Goal: Task Accomplishment & Management: Manage account settings

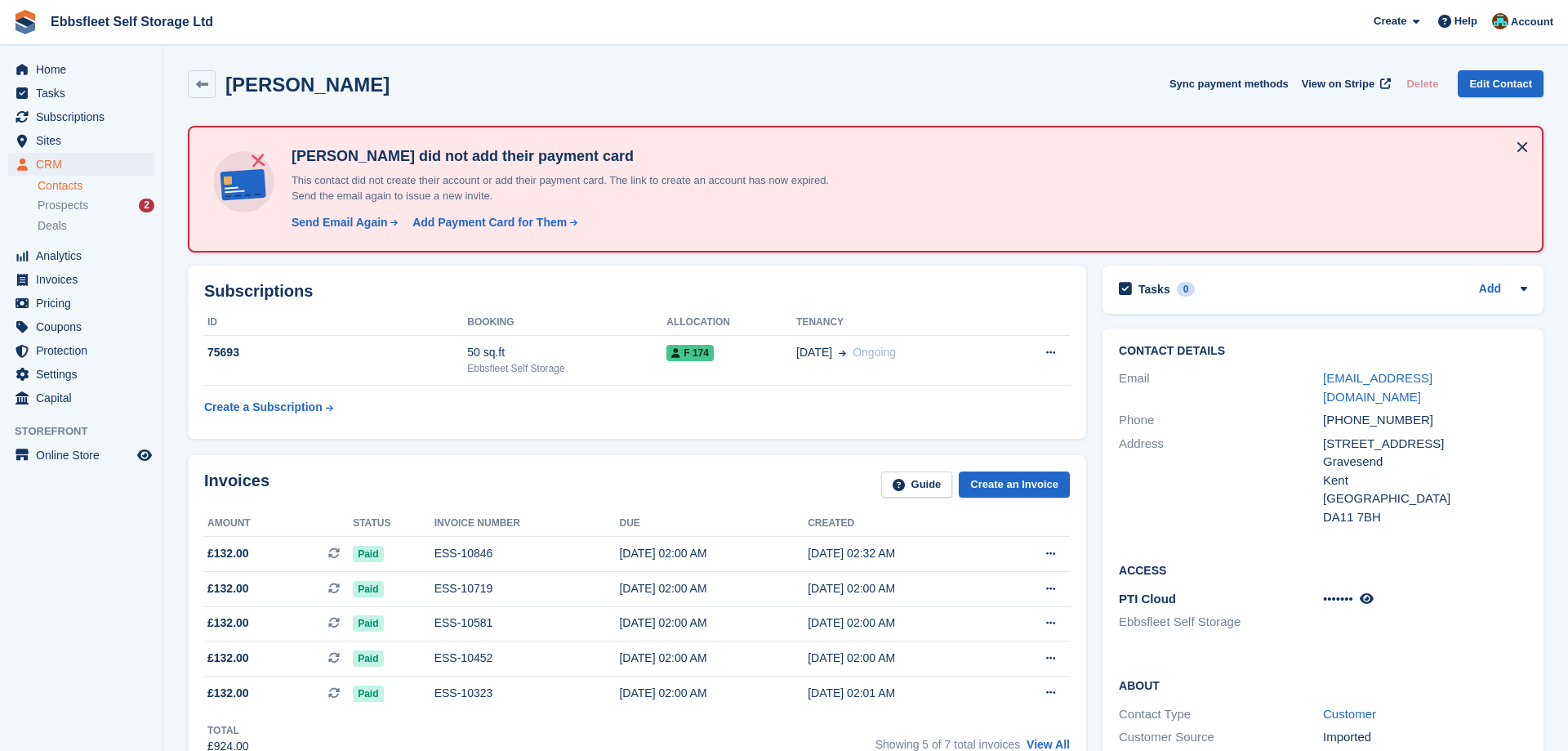
scroll to position [417, 0]
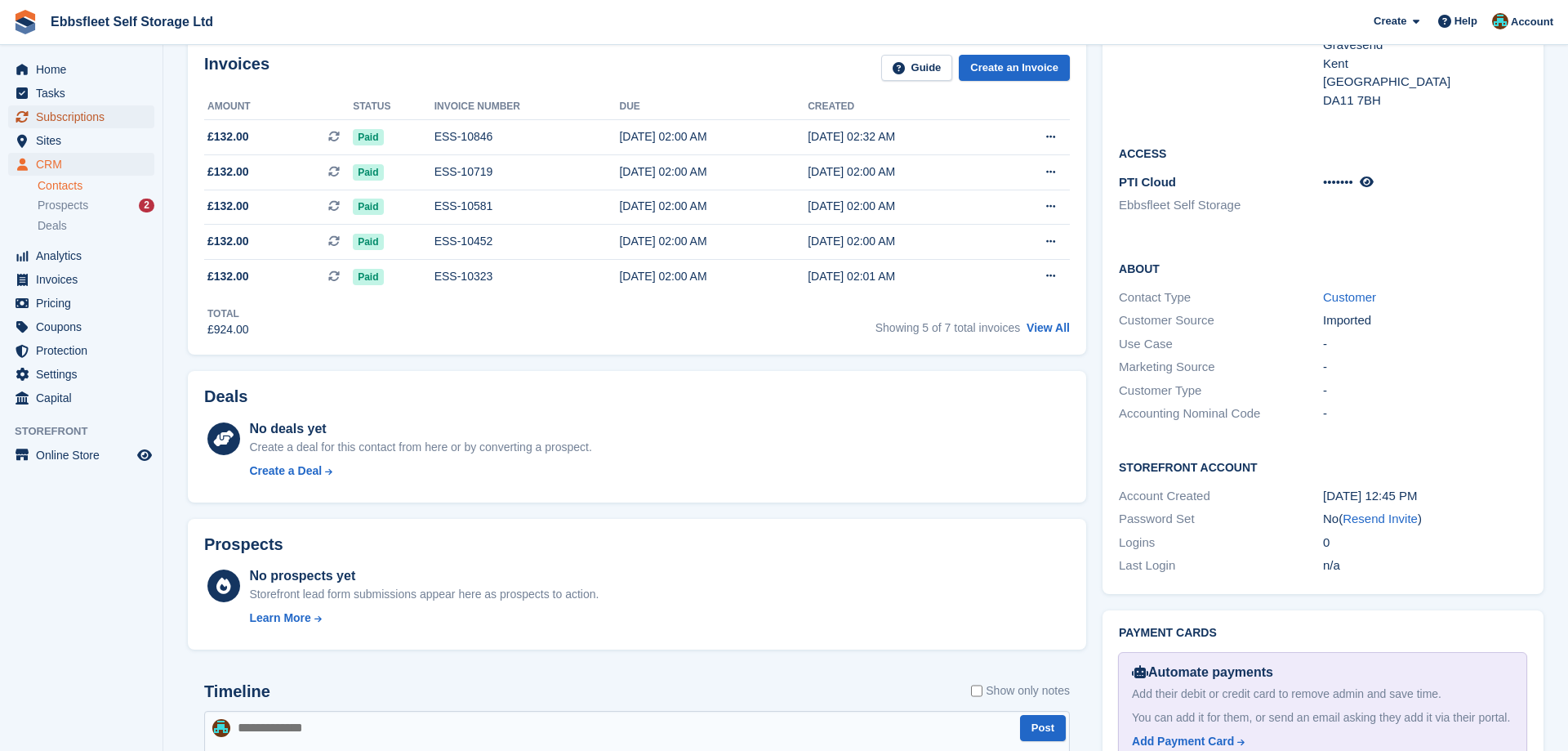
click at [68, 118] on span "Subscriptions" at bounding box center [85, 117] width 98 height 23
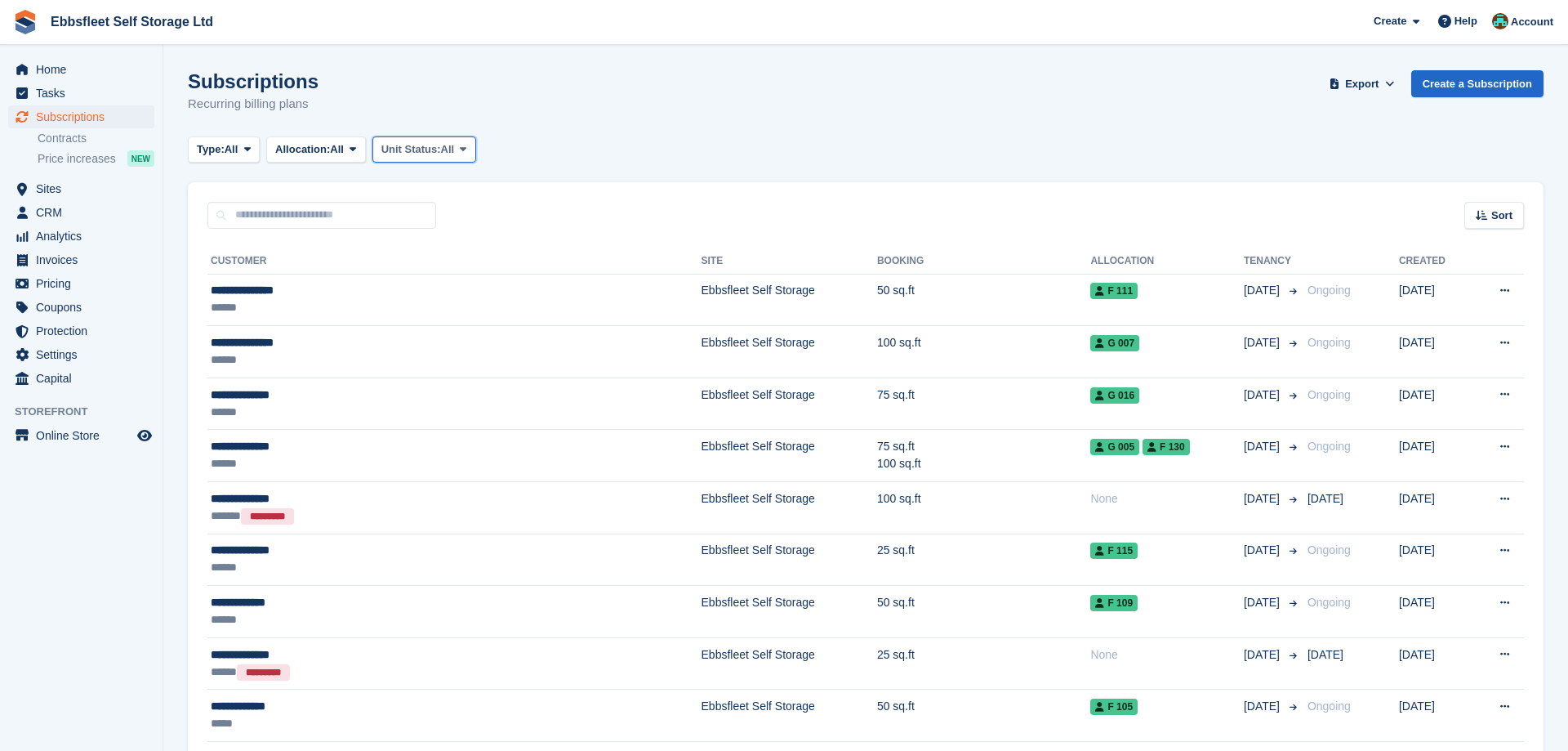
click at [476, 147] on button "Unit Status: All" at bounding box center [424, 150] width 104 height 27
click at [447, 249] on link "Overlocked" at bounding box center [450, 247] width 142 height 29
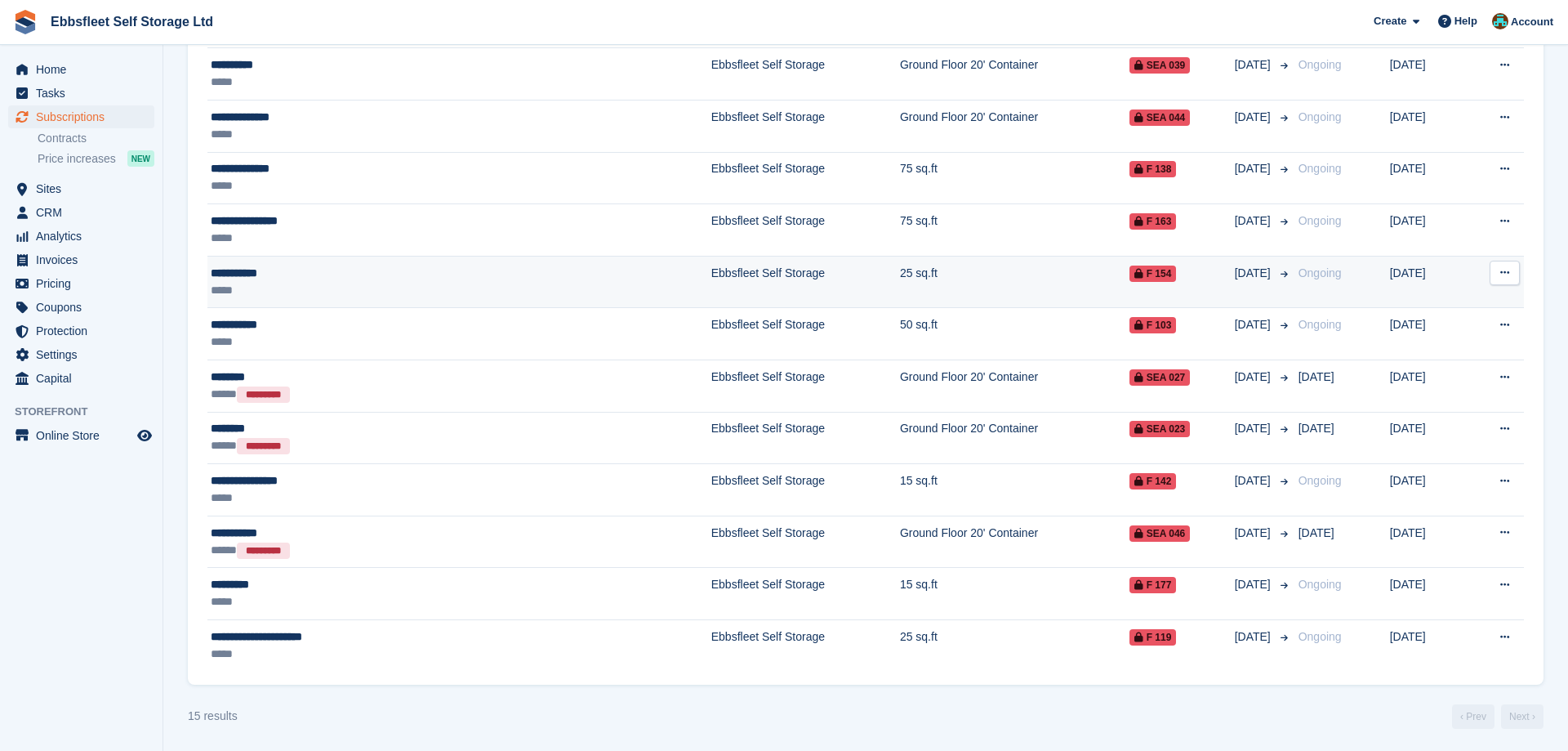
scroll to position [384, 0]
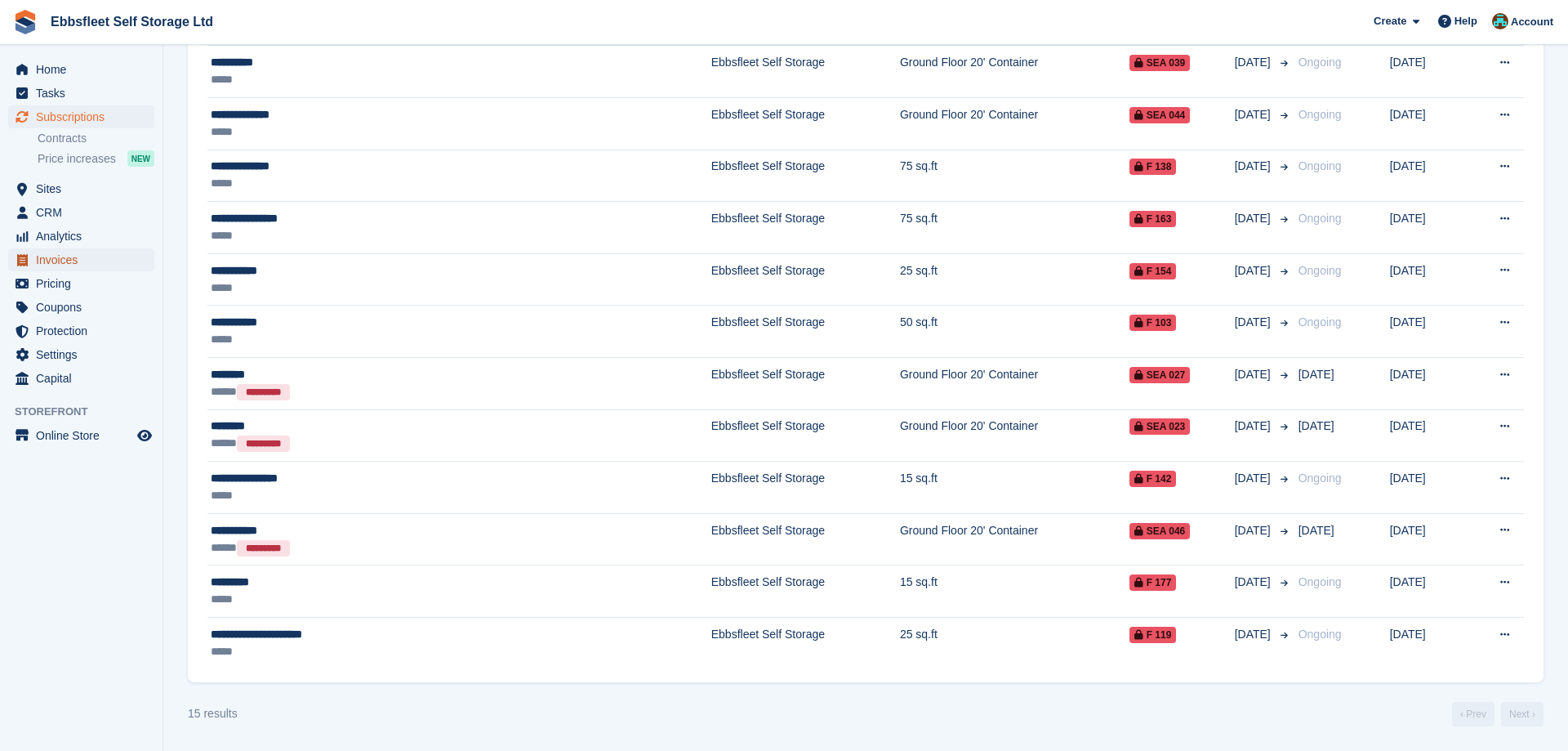
click at [65, 257] on span "Invoices" at bounding box center [85, 259] width 98 height 23
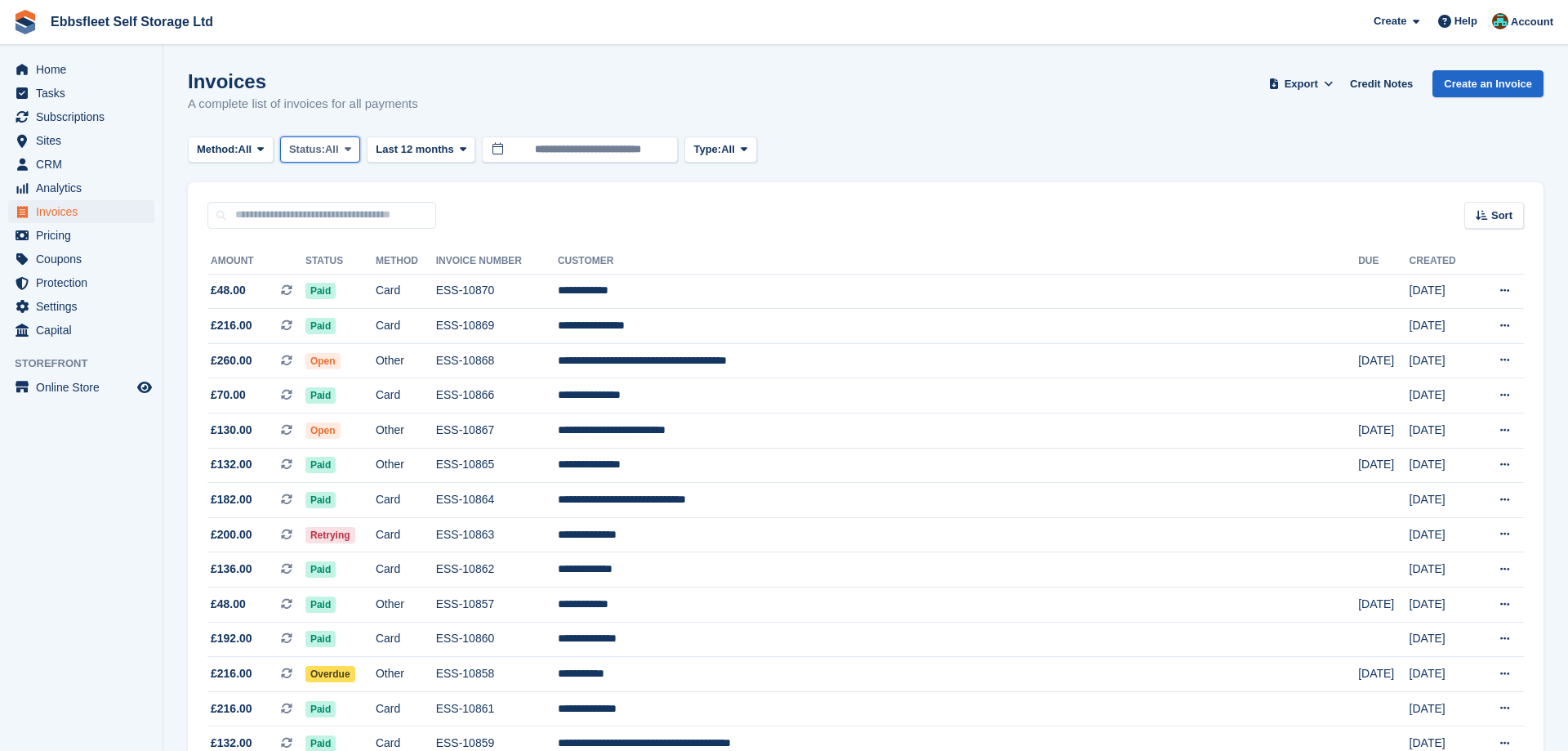
click at [355, 143] on span at bounding box center [348, 149] width 13 height 13
click at [363, 280] on link "Open" at bounding box center [359, 276] width 142 height 29
